Goal: Task Accomplishment & Management: Manage account settings

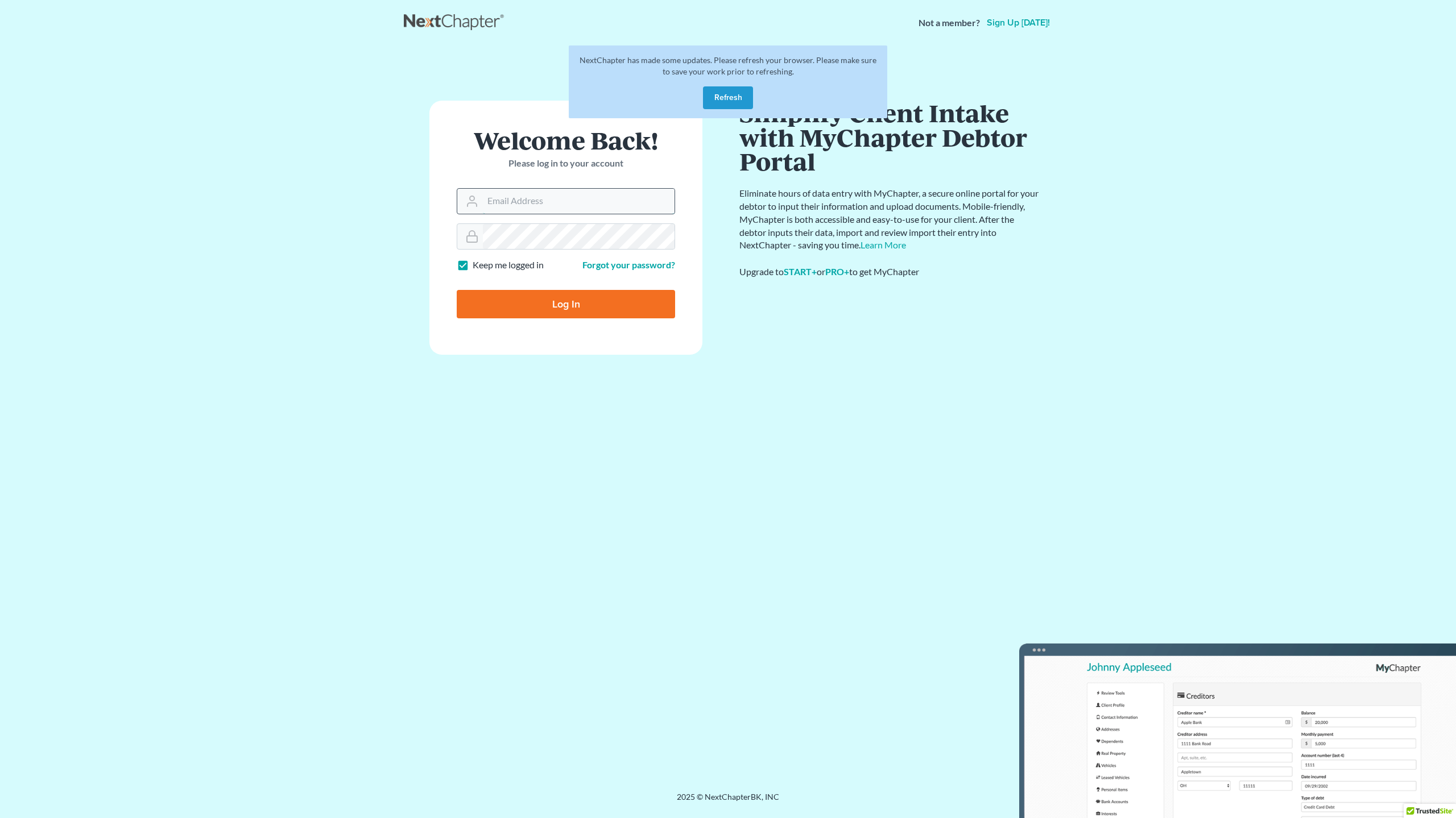
click at [523, 206] on input "Email Address" at bounding box center [578, 200] width 192 height 25
type input "[EMAIL_ADDRESS][DOMAIN_NAME]"
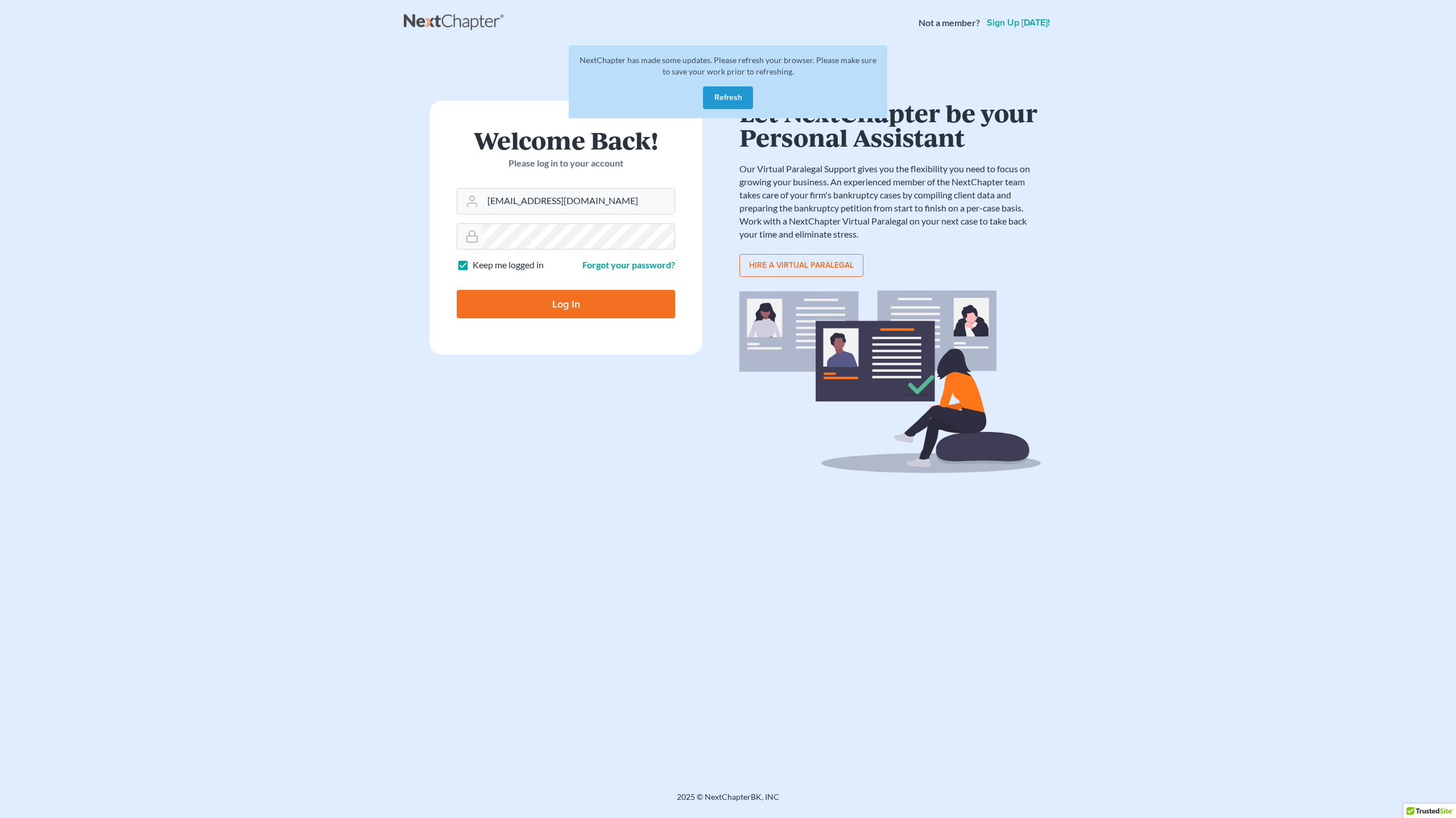
click at [566, 296] on input "Log In" at bounding box center [566, 304] width 218 height 28
type input "Thinking..."
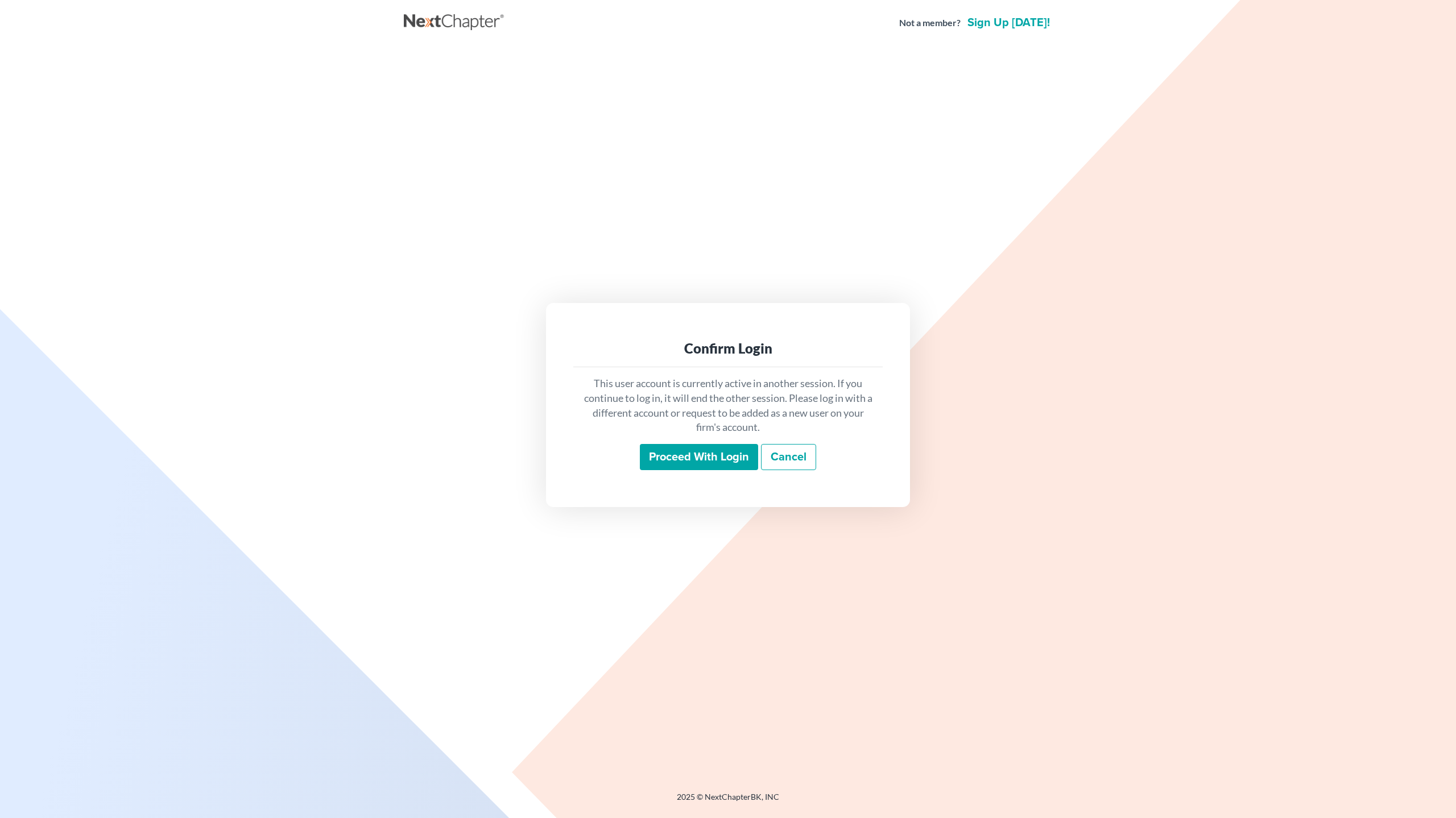
click at [704, 459] on input "Proceed with login" at bounding box center [699, 457] width 118 height 26
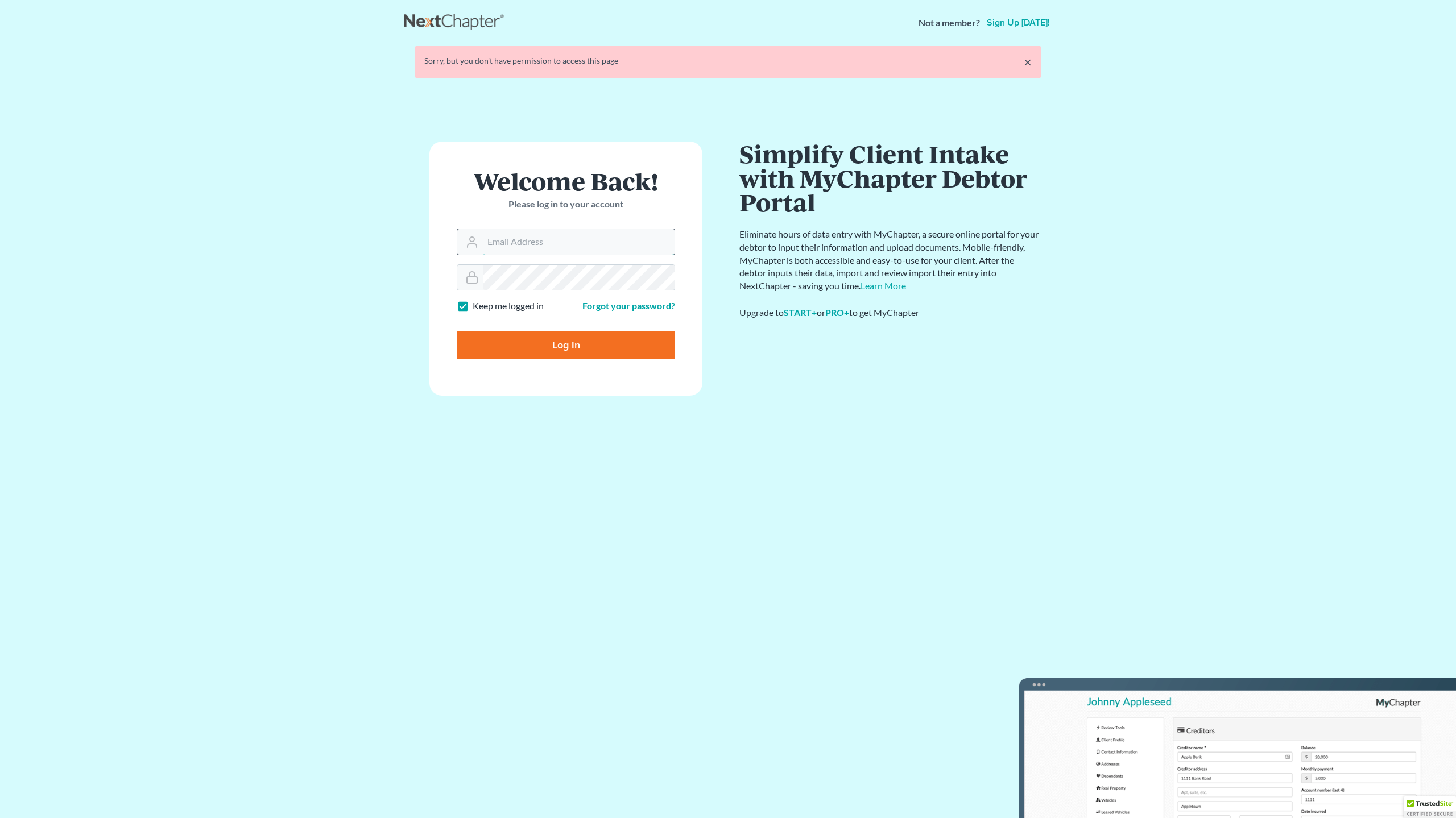
click at [534, 234] on input "Email Address" at bounding box center [578, 241] width 192 height 25
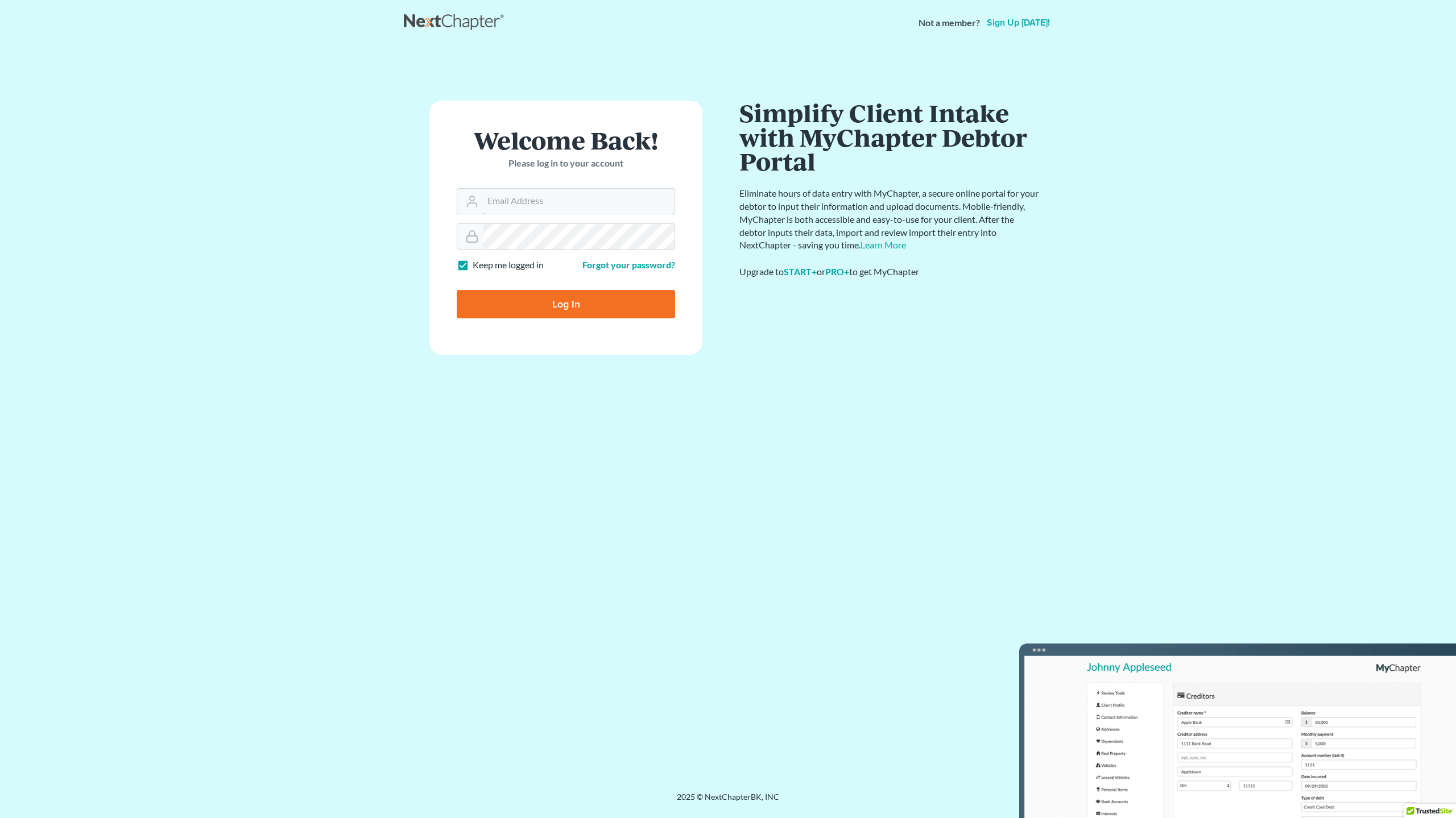
type input "[EMAIL_ADDRESS][DOMAIN_NAME]"
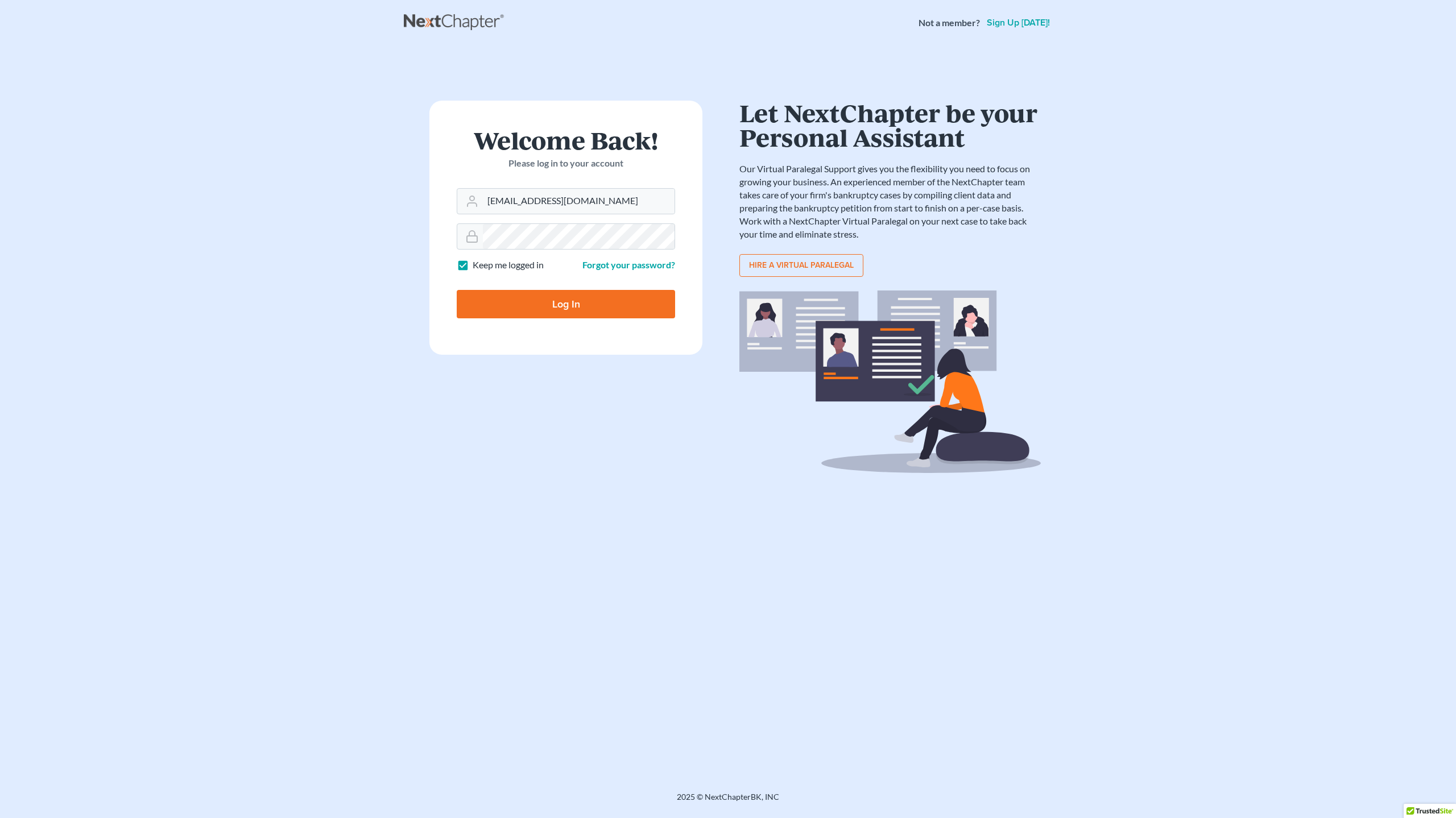
click at [568, 307] on input "Log In" at bounding box center [566, 304] width 218 height 28
type input "Thinking..."
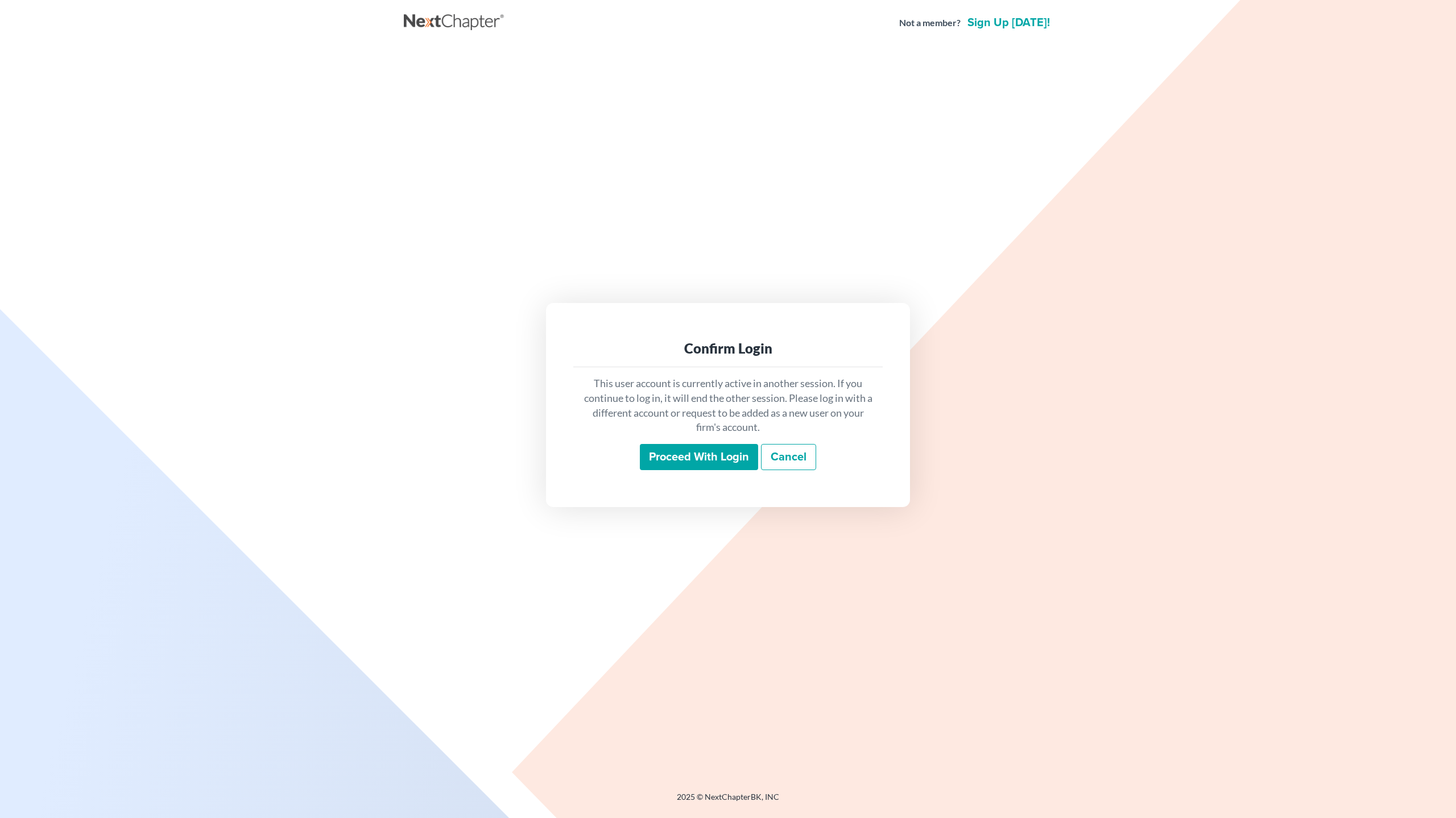
click at [798, 460] on link "Cancel" at bounding box center [789, 457] width 55 height 26
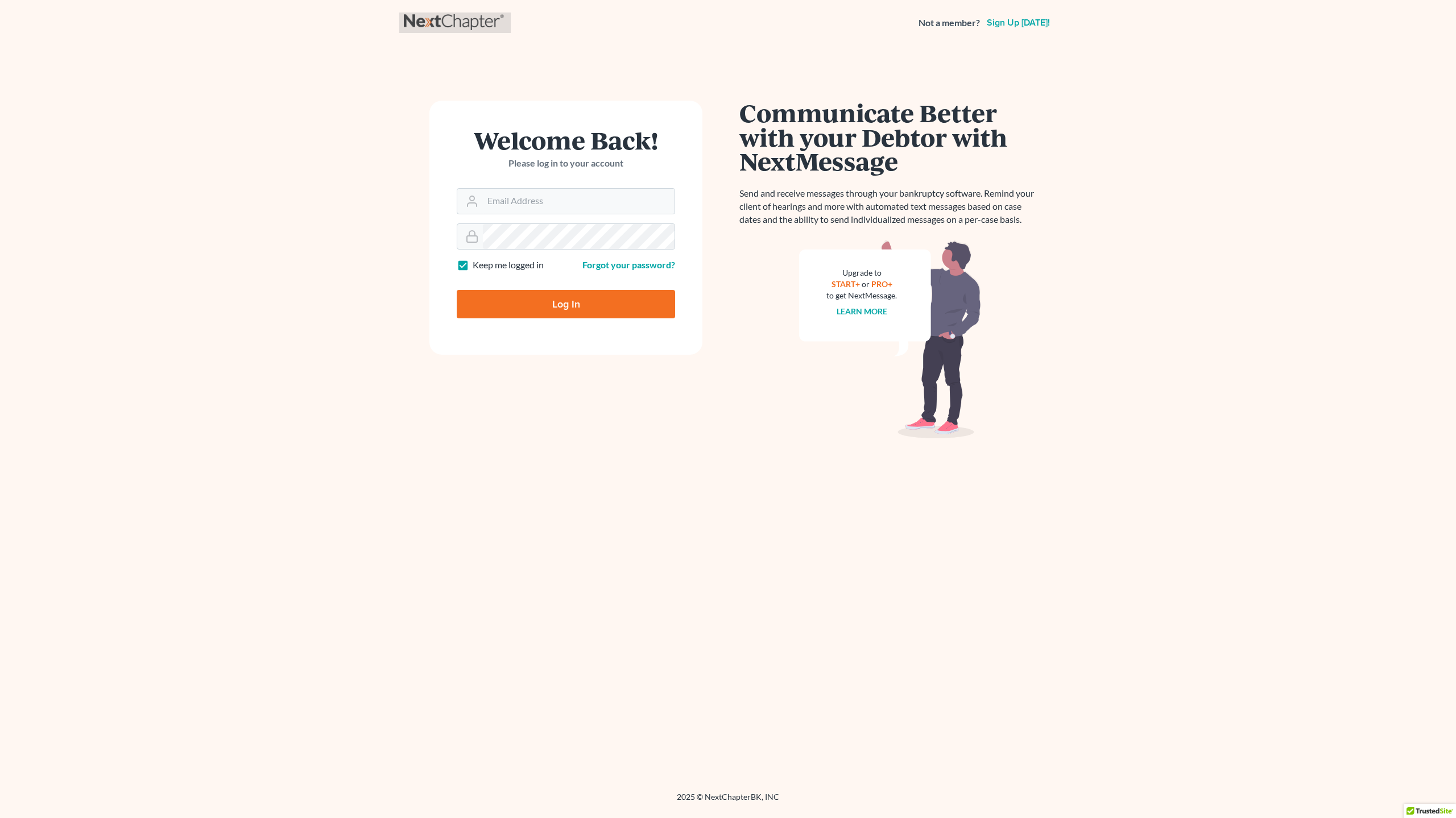
click at [444, 22] on link at bounding box center [455, 23] width 103 height 21
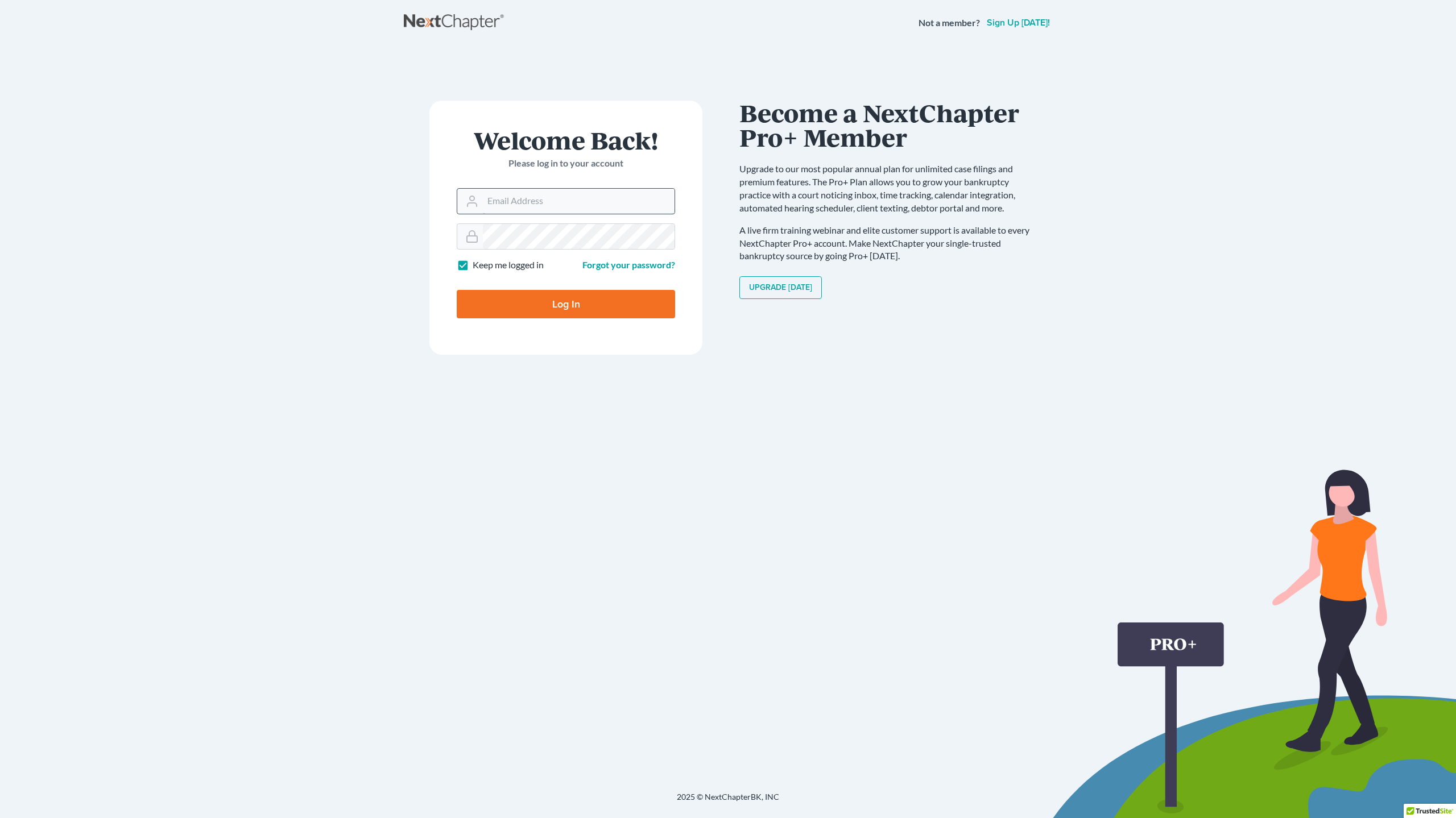
click at [523, 201] on input "Email Address" at bounding box center [578, 200] width 192 height 25
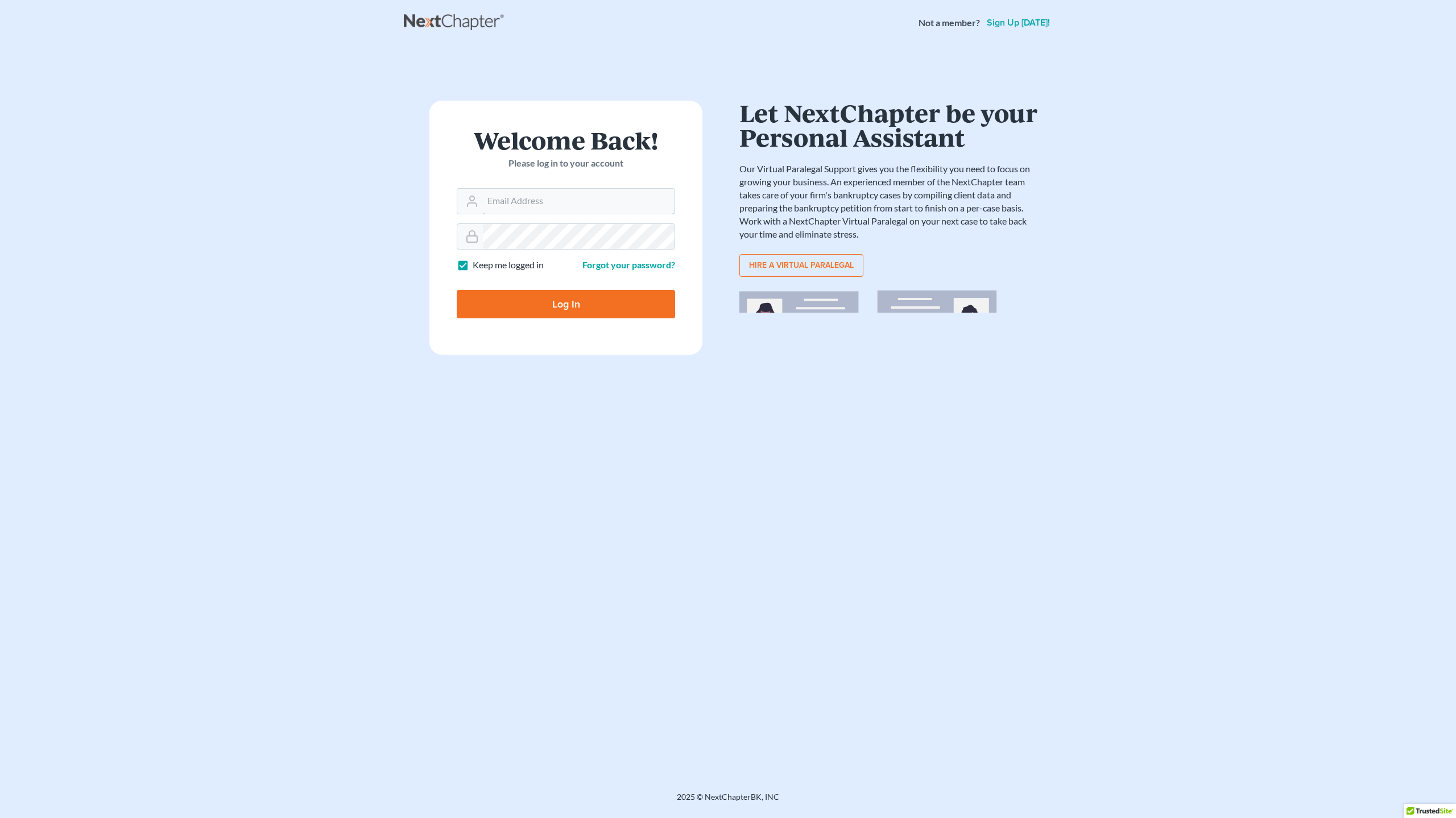
type input "[EMAIL_ADDRESS][DOMAIN_NAME]"
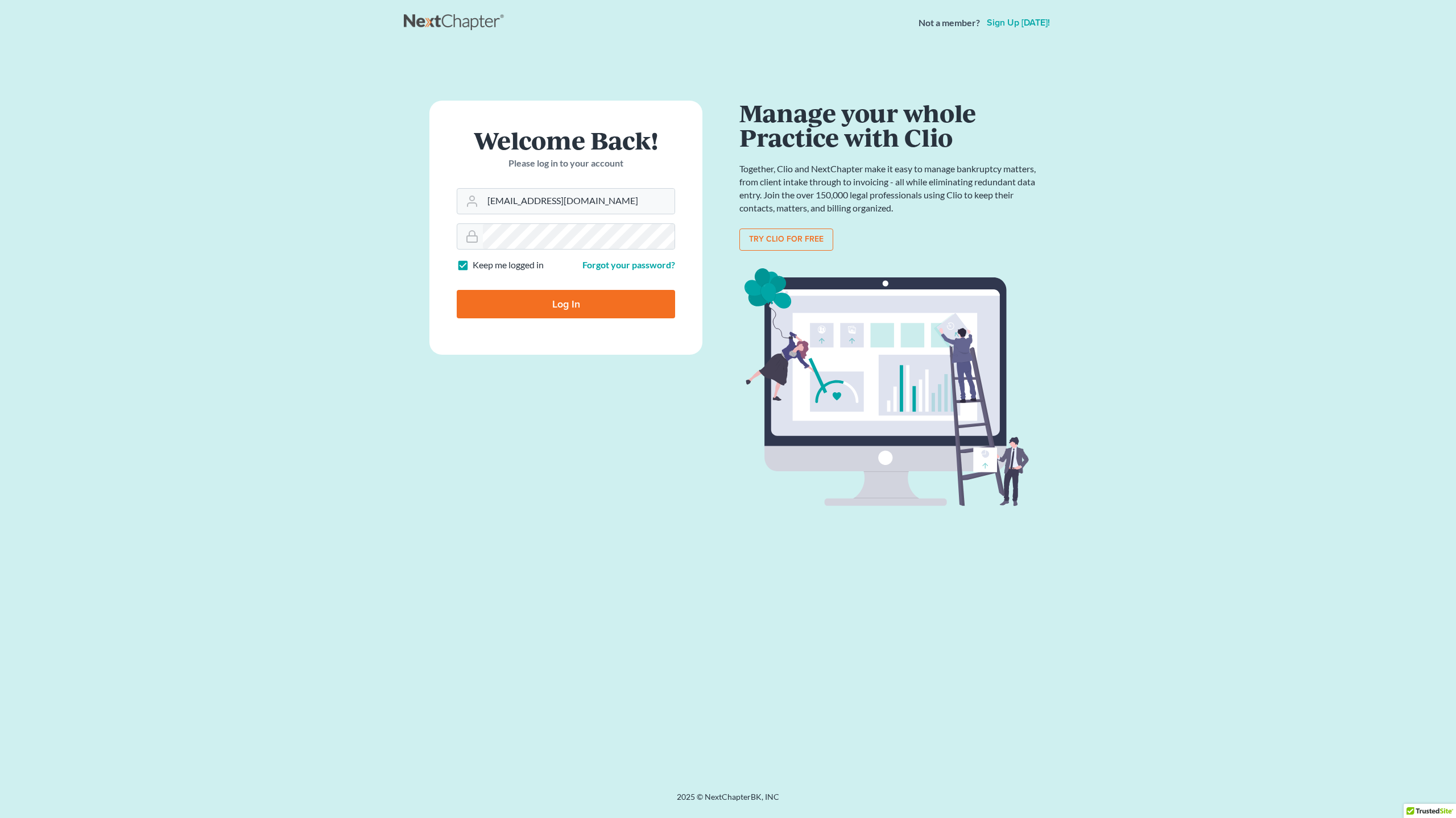
click at [557, 306] on input "Log In" at bounding box center [566, 304] width 218 height 28
type input "Thinking..."
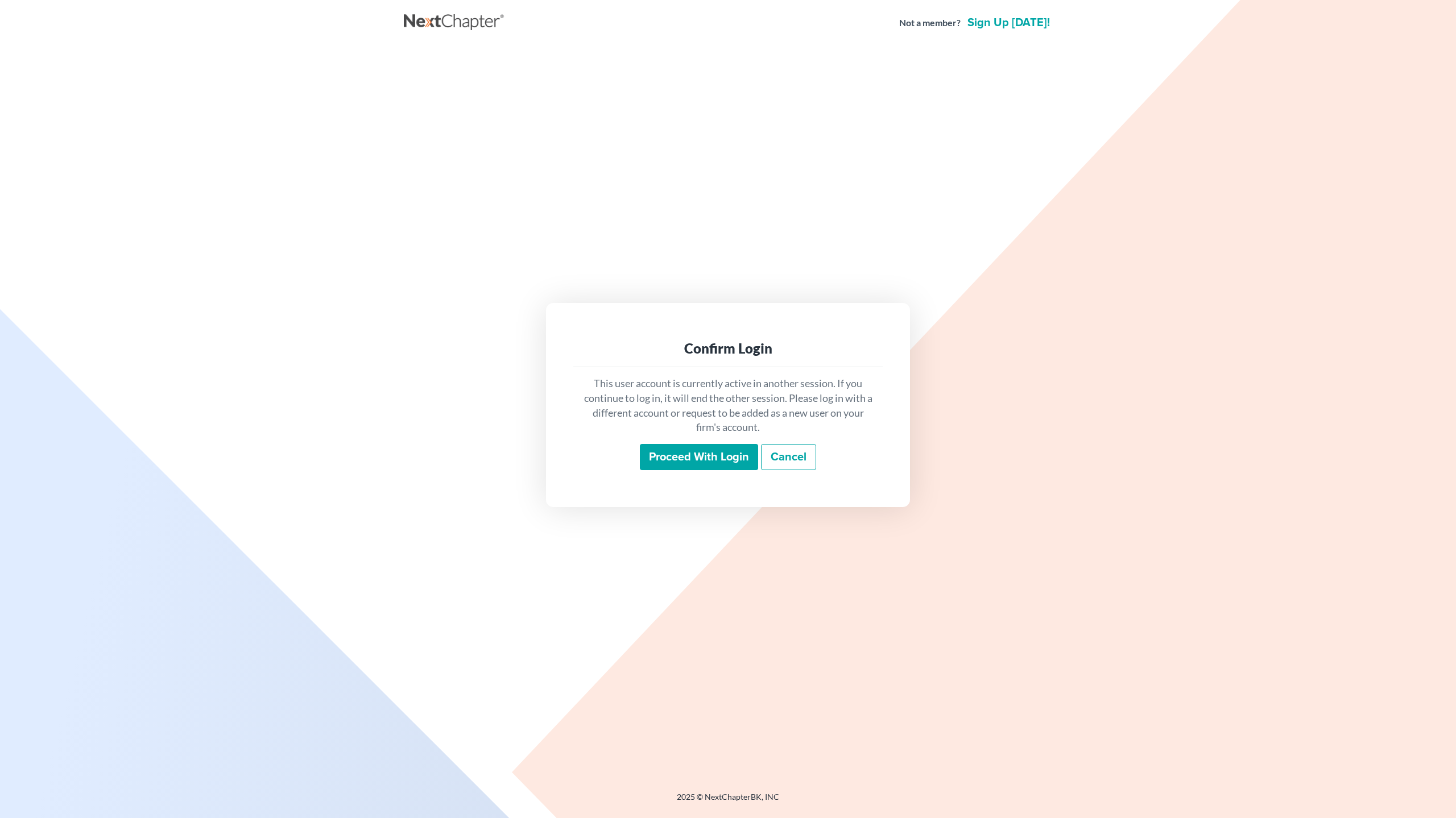
click at [707, 455] on input "Proceed with login" at bounding box center [699, 457] width 118 height 26
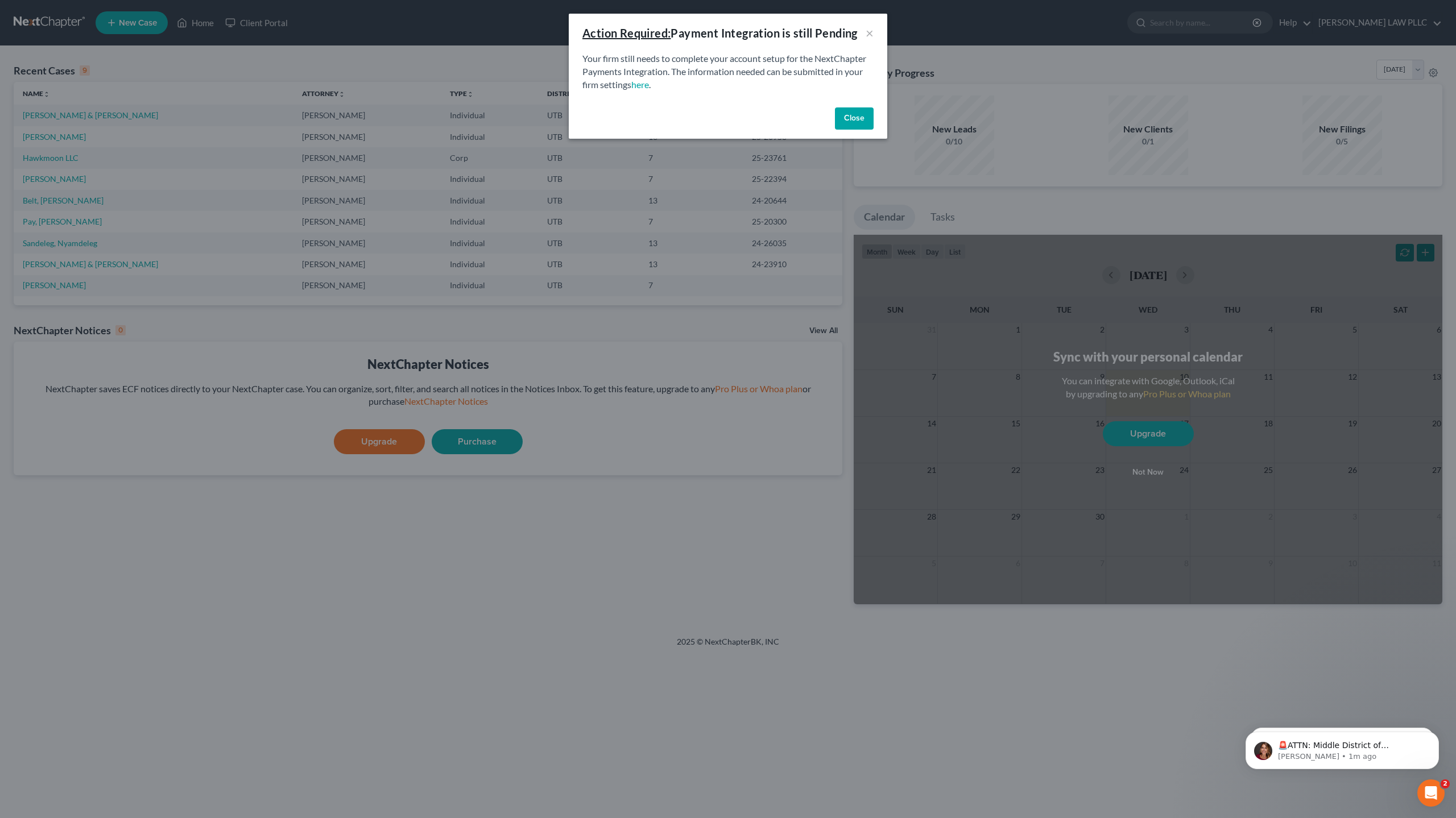
click at [862, 118] on button "Close" at bounding box center [854, 119] width 39 height 22
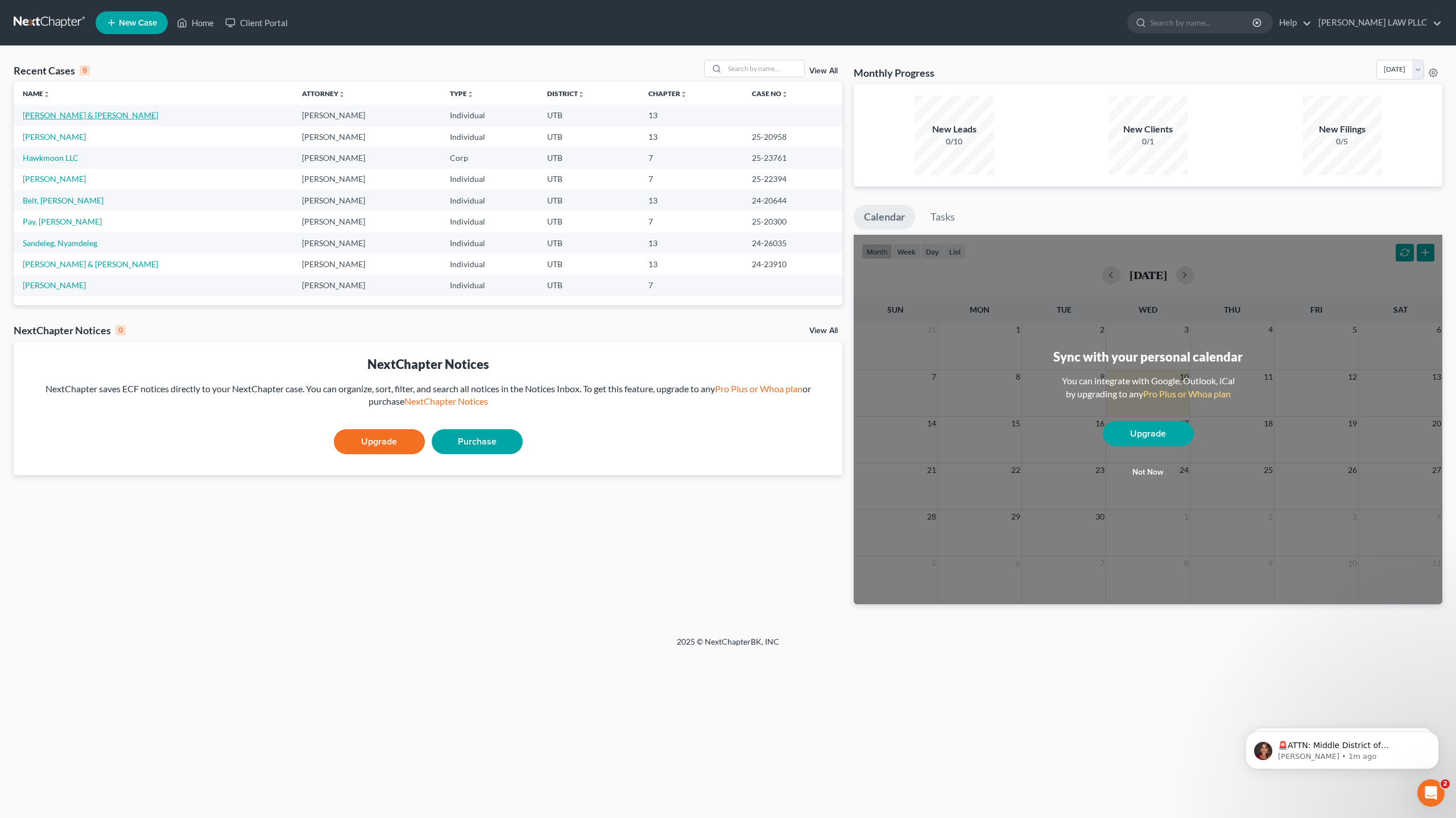
click at [85, 116] on link "Singletary, Jennifer & Cornick, Bryan" at bounding box center [90, 115] width 136 height 10
